Goal: Task Accomplishment & Management: Use online tool/utility

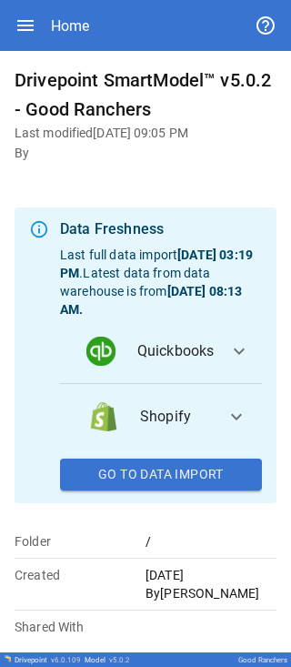
click at [95, 9] on button "Go To Data Import" at bounding box center [161, 474] width 202 height 33
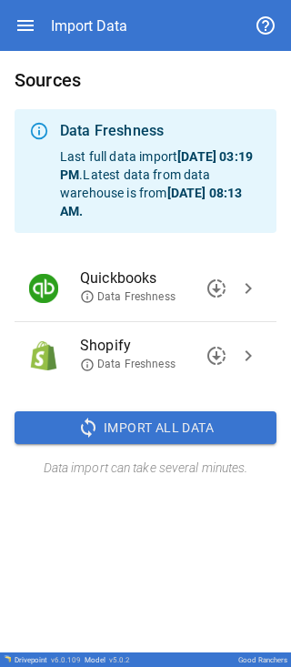
click at [95, 9] on span "Import All Data" at bounding box center [159, 428] width 110 height 23
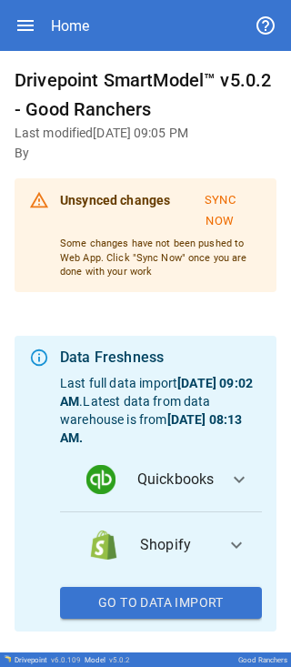
click at [95, 9] on button "Sync Now" at bounding box center [220, 211] width 85 height 51
